Goal: Obtain resource: Obtain resource

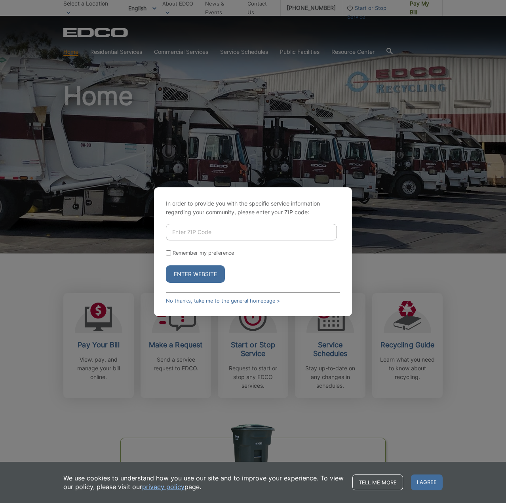
click at [223, 234] on input "Enter ZIP Code" at bounding box center [251, 232] width 171 height 17
click at [202, 233] on input "Enter ZIP Code" at bounding box center [251, 232] width 171 height 17
type input "92105"
click at [209, 280] on button "Enter Website" at bounding box center [195, 273] width 59 height 17
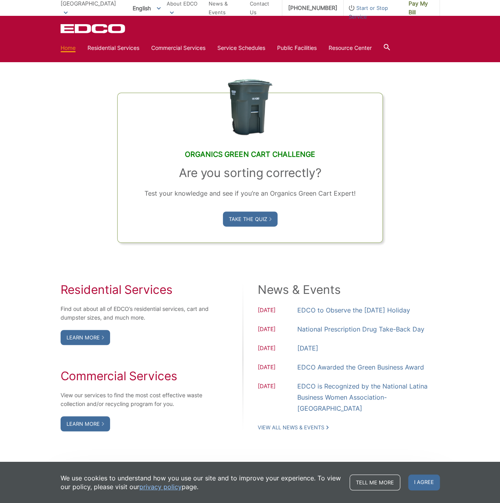
scroll to position [283, 0]
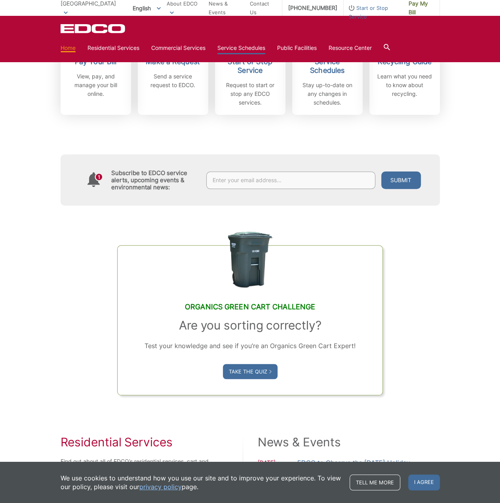
click at [240, 49] on link "Service Schedules" at bounding box center [242, 48] width 48 height 9
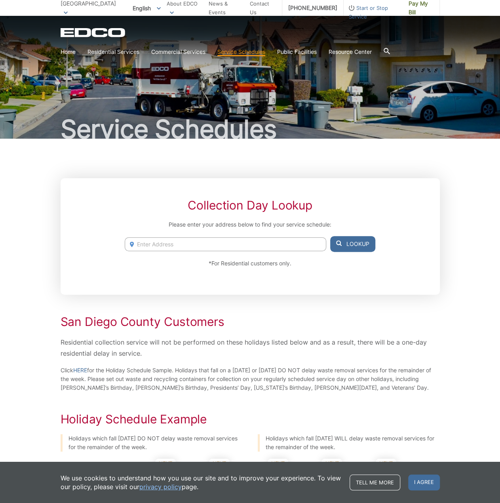
click at [460, 215] on div "Service Schedules Collection Day Lookup Please enter your address below to find…" at bounding box center [250, 413] width 500 height 794
click at [181, 5] on link "About EDCO" at bounding box center [185, 7] width 36 height 17
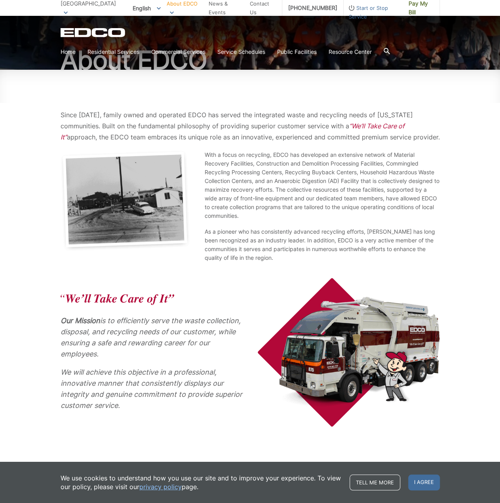
scroll to position [72, 0]
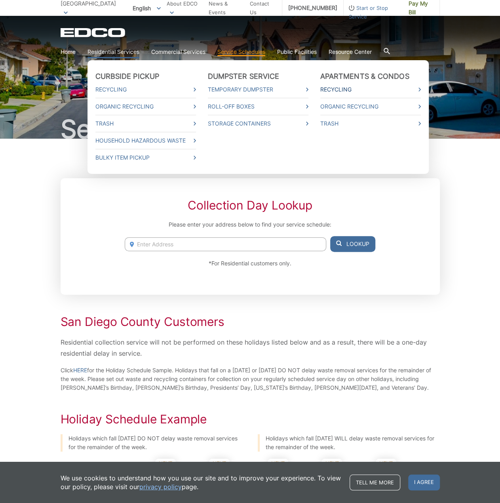
click at [420, 91] on icon at bounding box center [420, 90] width 2 height 4
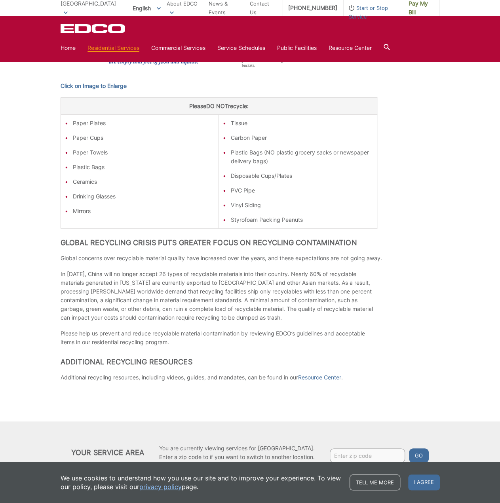
scroll to position [431, 0]
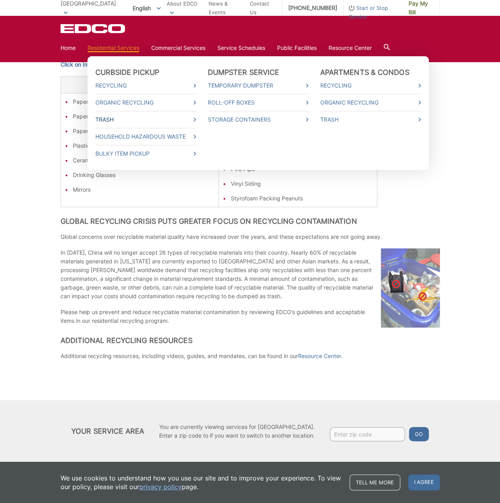
click at [193, 119] on link "Trash" at bounding box center [145, 119] width 101 height 9
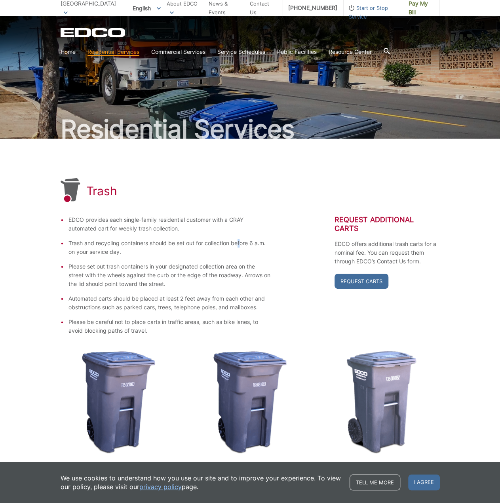
click at [242, 237] on ul "EDCO provides each single-family residential customer with a GRAY automated car…" at bounding box center [166, 276] width 211 height 120
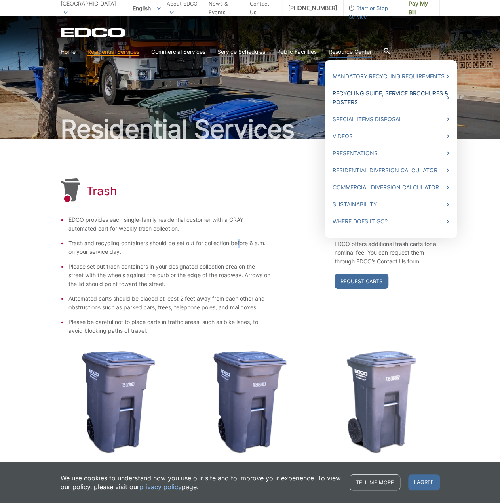
click at [380, 96] on link "Recycling Guide, Service Brochures & Posters" at bounding box center [391, 97] width 116 height 17
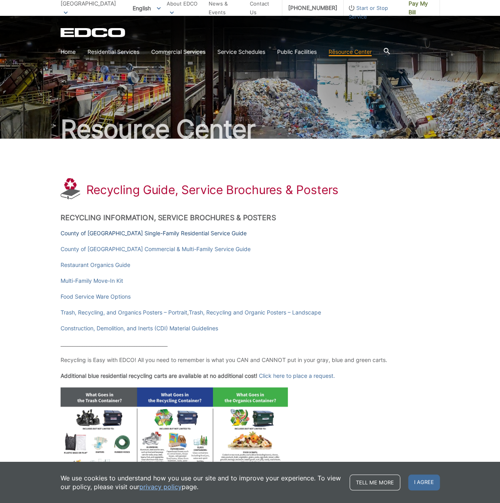
click at [198, 232] on link "County of [GEOGRAPHIC_DATA] Single-Family Residential Service Guide" at bounding box center [154, 233] width 186 height 9
click at [207, 216] on h2 "Recycling Information, Service Brochures & Posters" at bounding box center [251, 218] width 380 height 9
click at [190, 249] on link "County of [GEOGRAPHIC_DATA] Commercial & Multi-Family Service Guide" at bounding box center [156, 249] width 190 height 9
